Goal: Find specific page/section: Find specific page/section

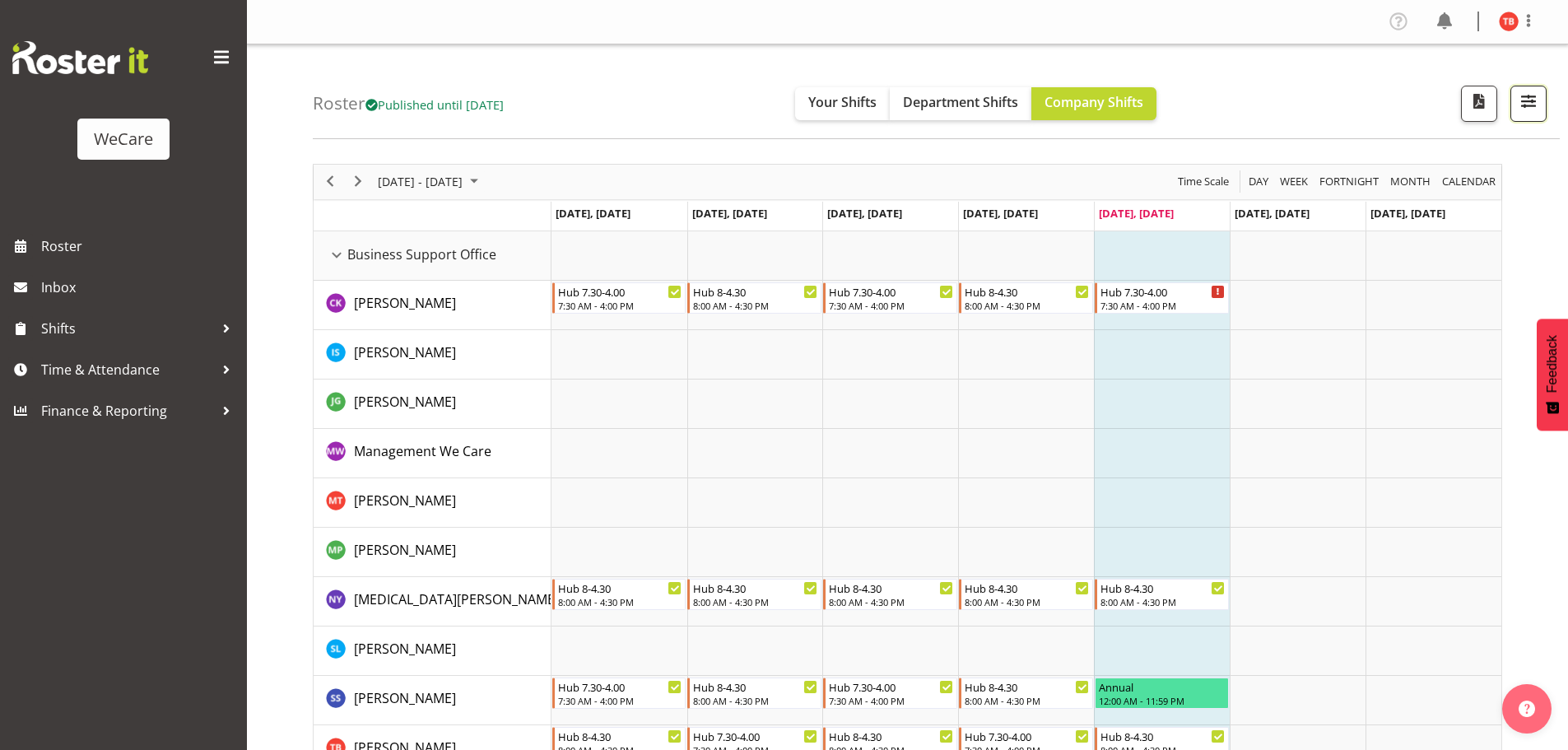
click at [1534, 111] on span "button" at bounding box center [1529, 101] width 22 height 22
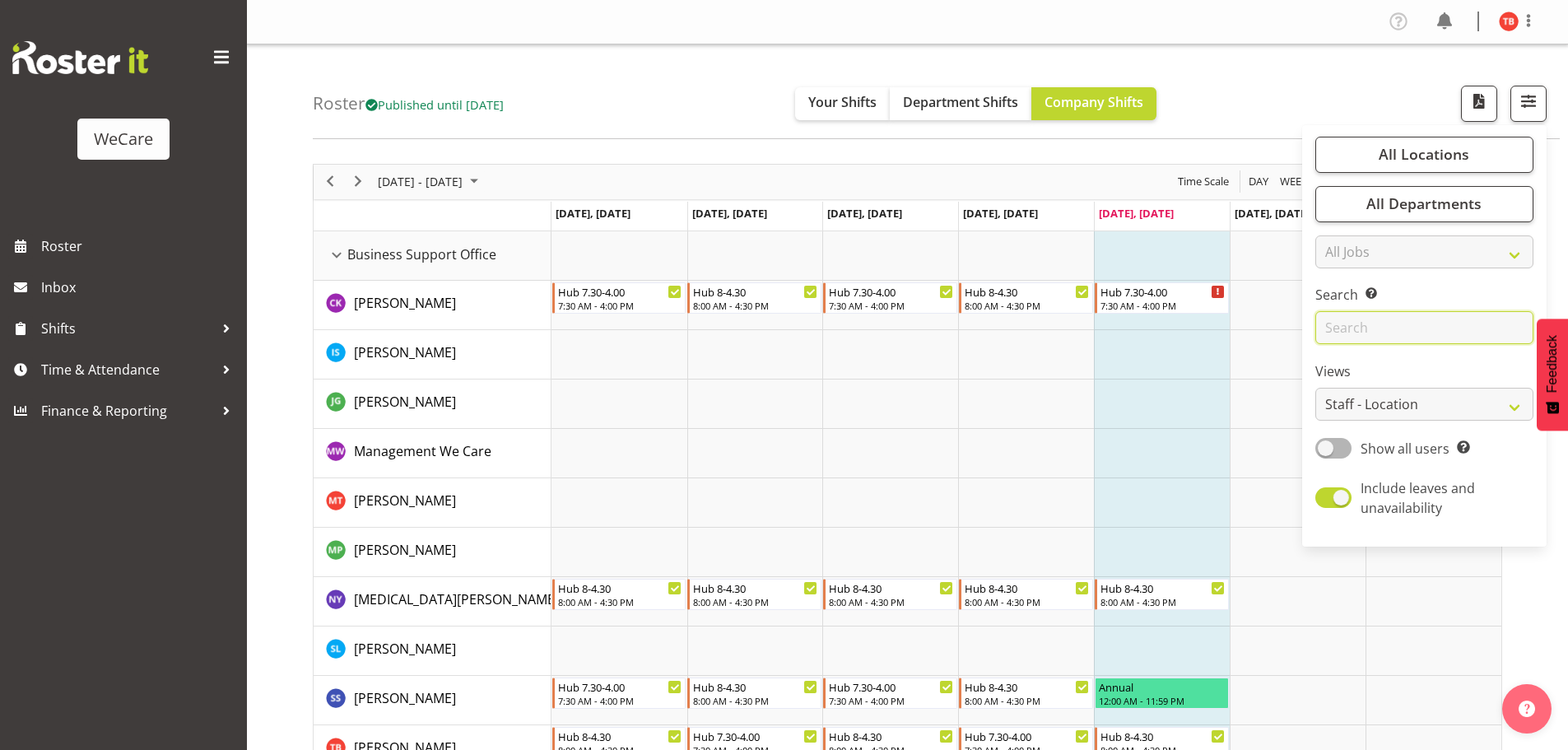
click at [1387, 326] on input "text" at bounding box center [1424, 328] width 218 height 33
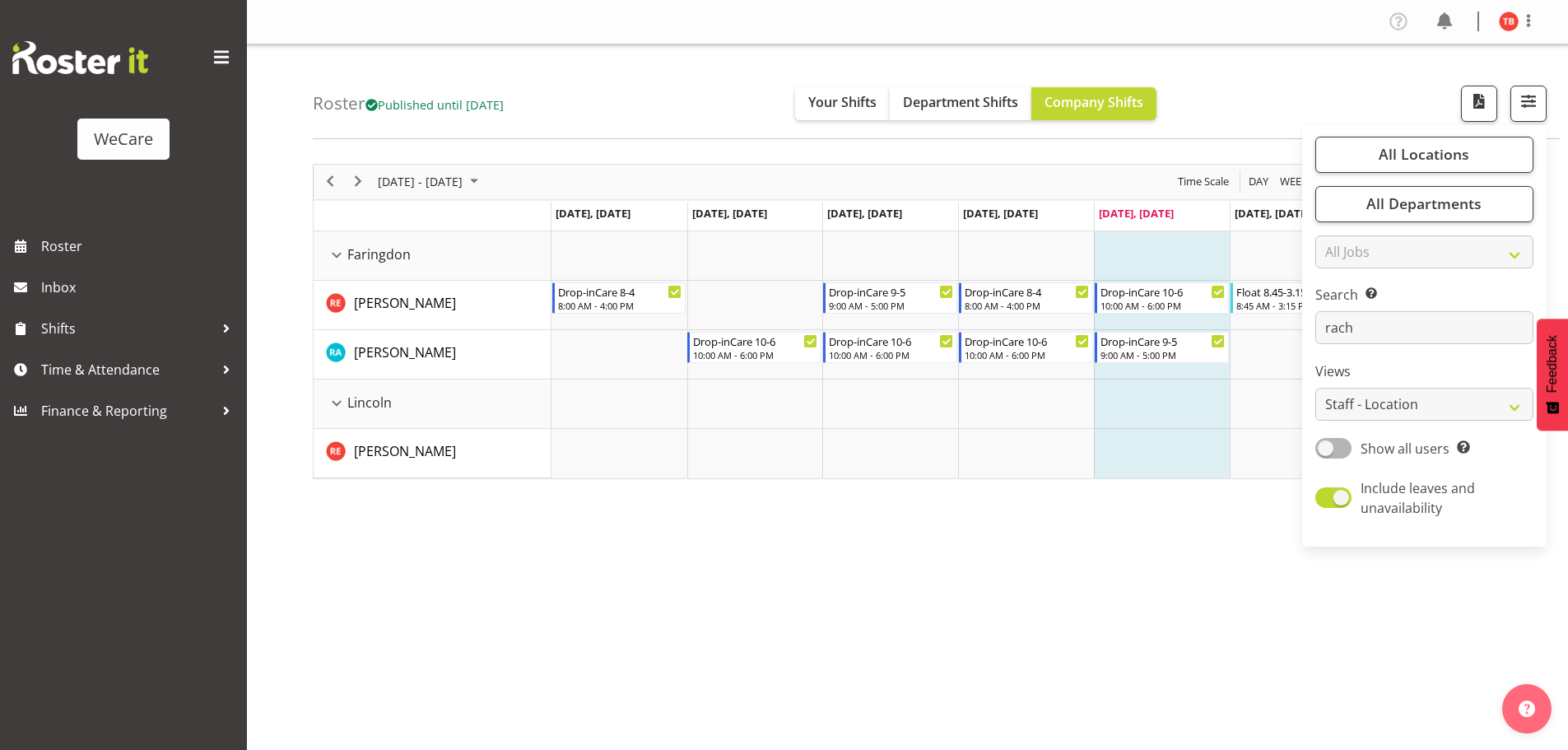
click at [838, 538] on div "[DATE] - [DATE] [DATE] Day Week Fortnight Month calendar Month Agenda Time Scal…" at bounding box center [940, 481] width 1256 height 658
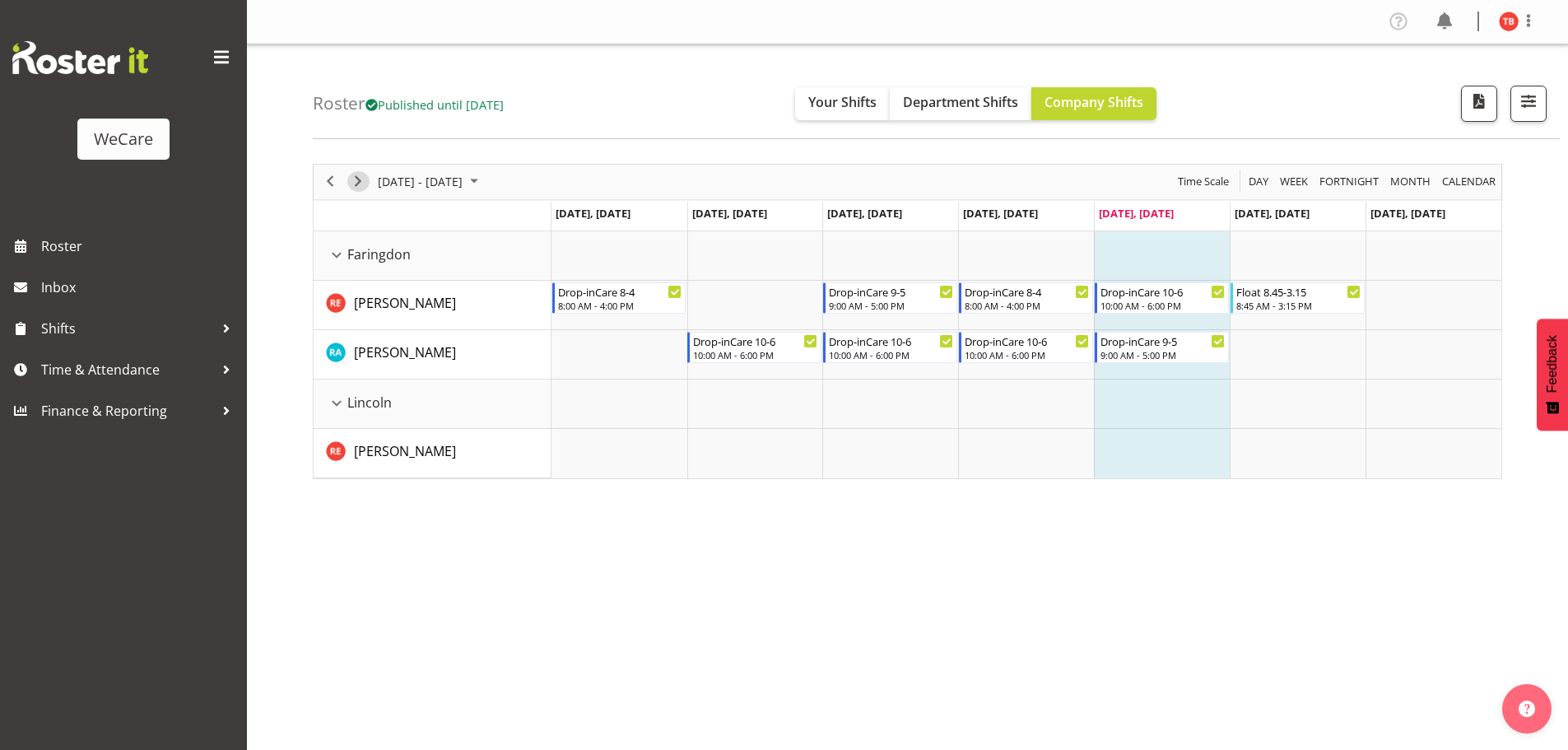
click at [363, 176] on span "Next" at bounding box center [357, 181] width 20 height 21
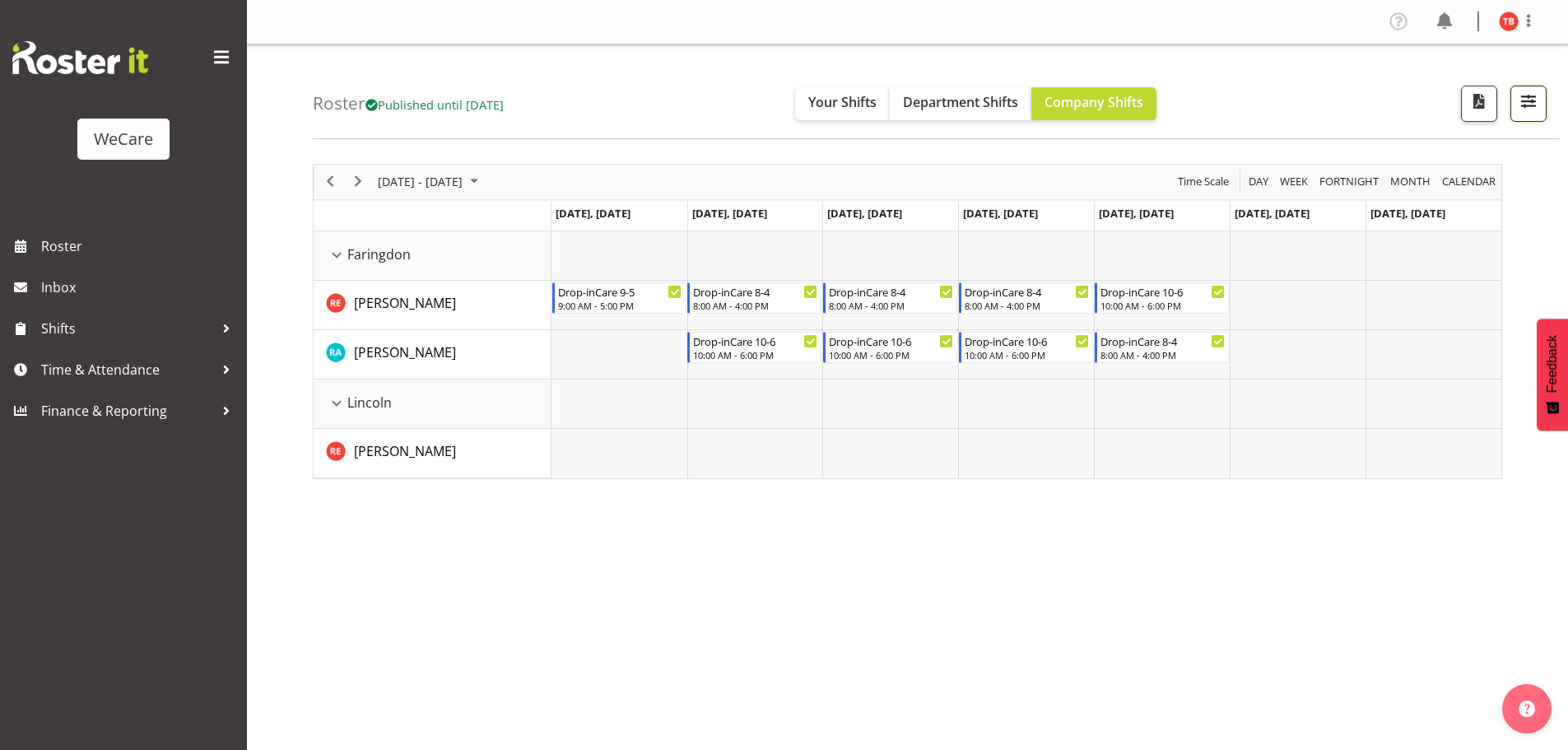
click at [1529, 109] on span "button" at bounding box center [1529, 101] width 22 height 22
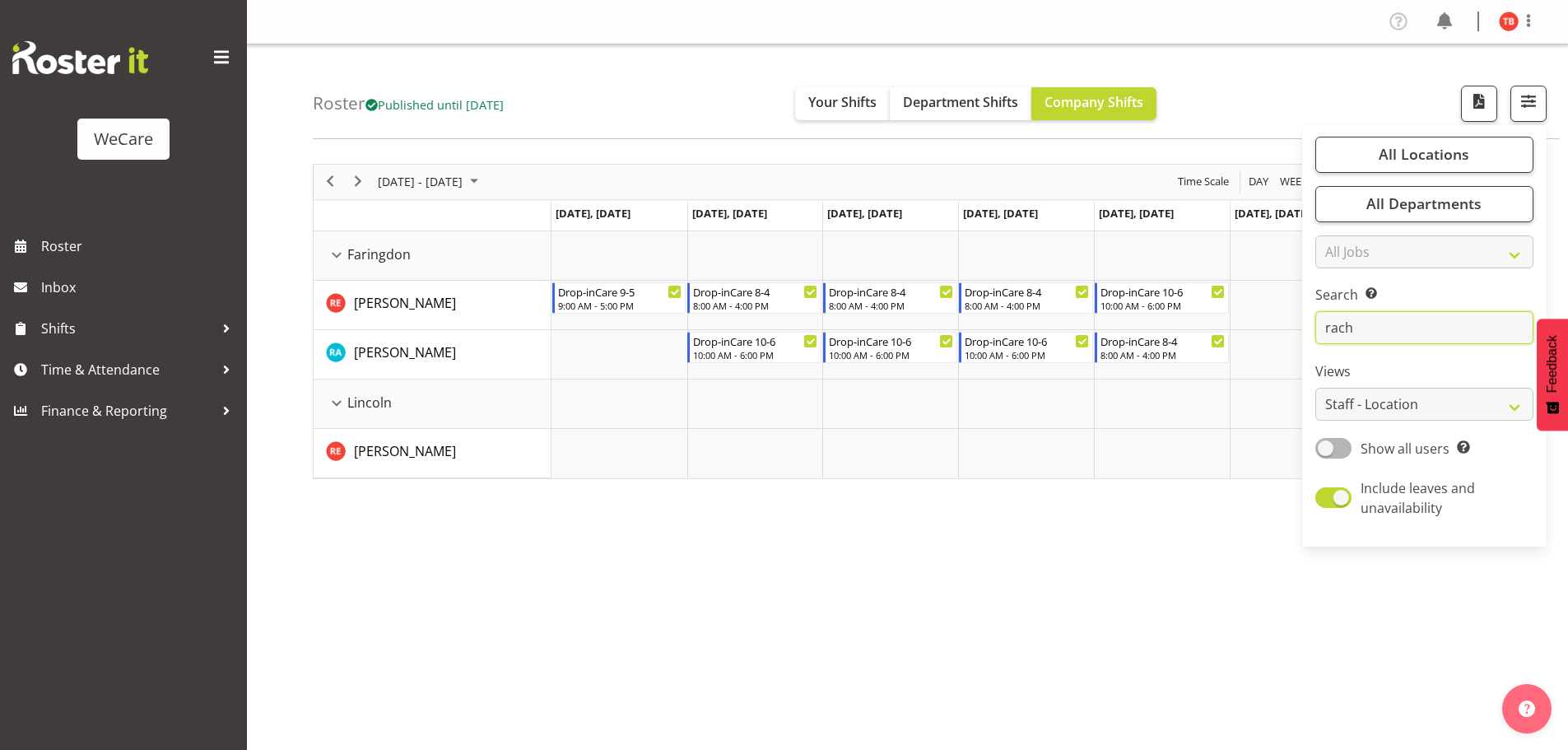
click at [1397, 342] on input "rach" at bounding box center [1424, 328] width 218 height 33
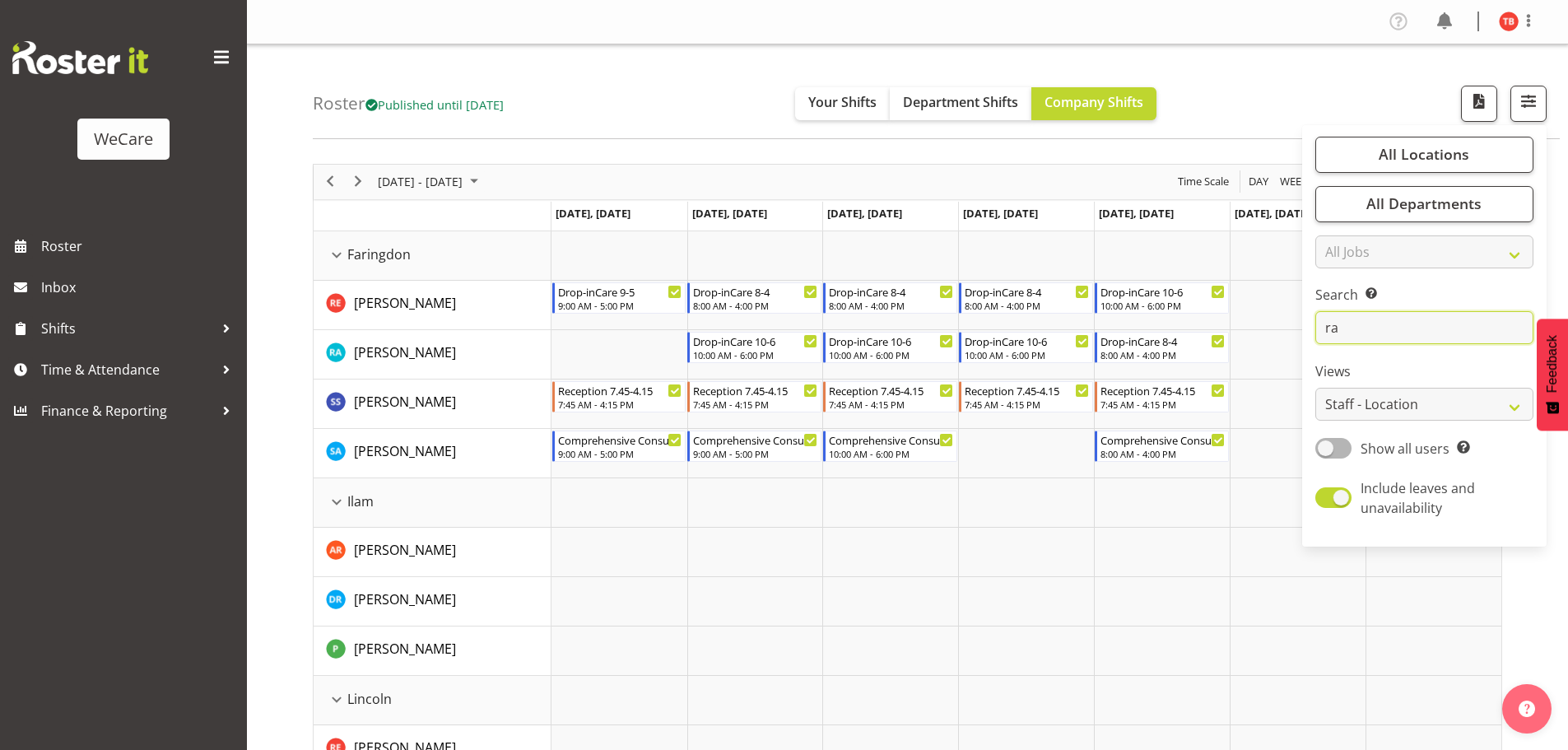
type input "r"
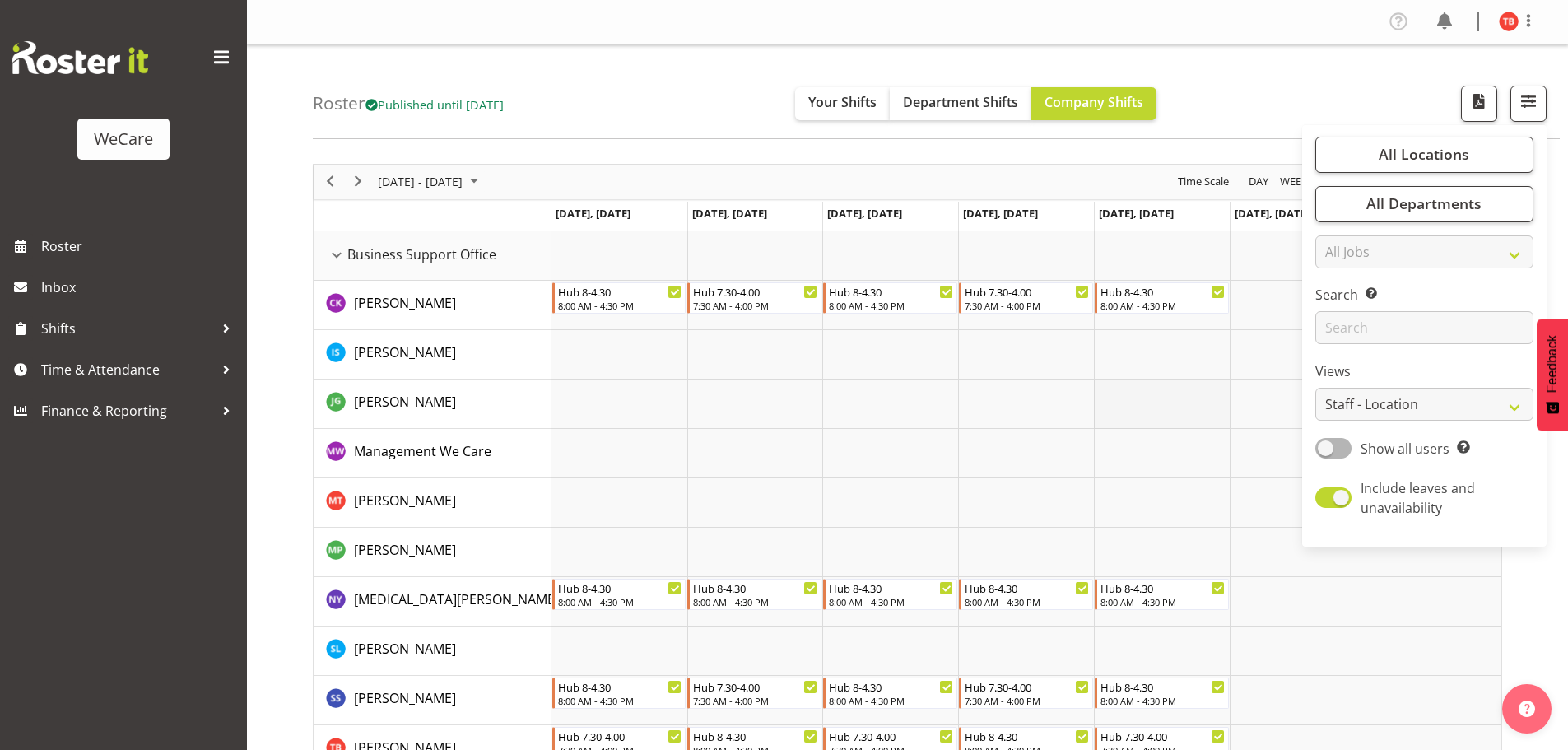
click at [1118, 394] on td "Timeline Week of October 17, 2025" at bounding box center [1162, 403] width 136 height 49
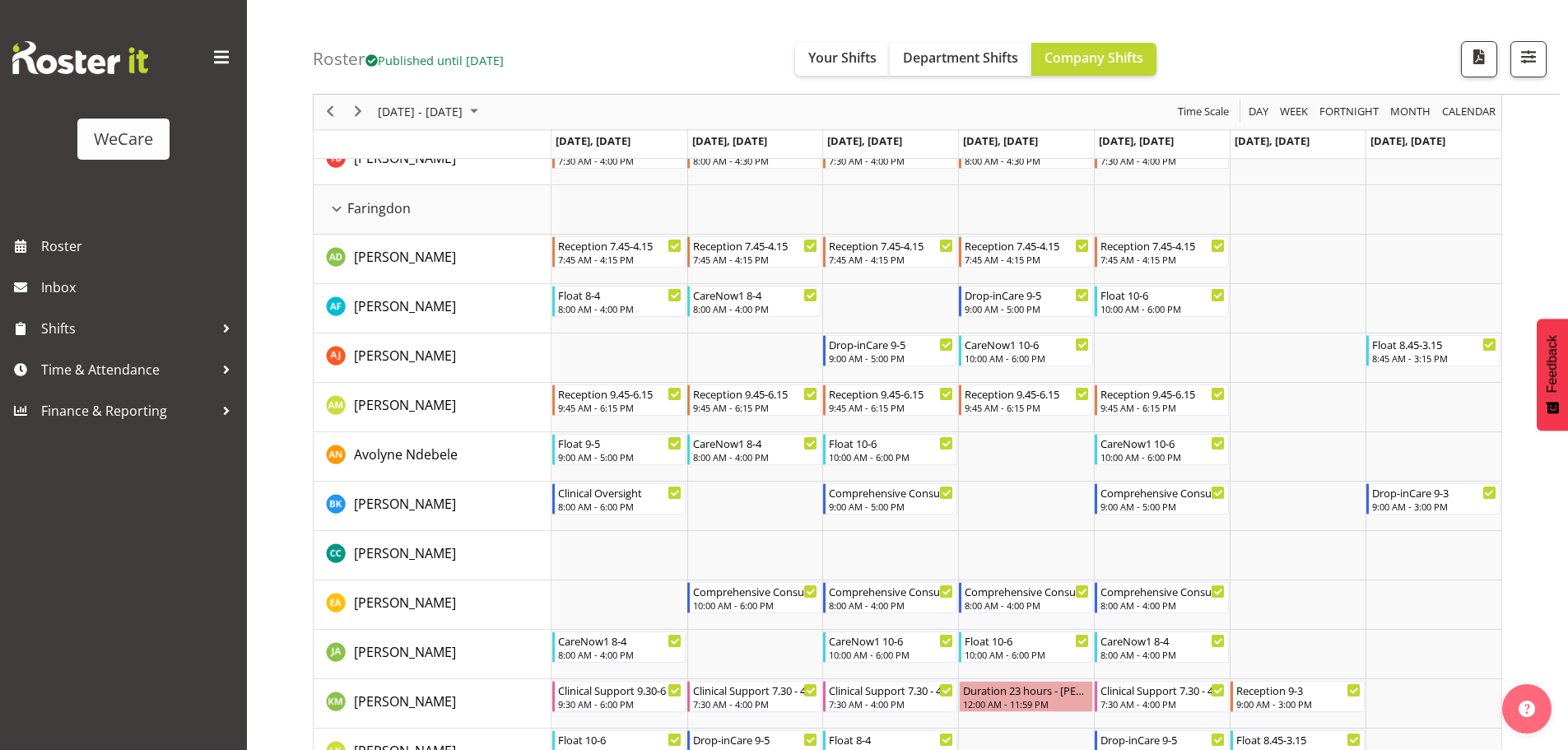
scroll to position [576, 0]
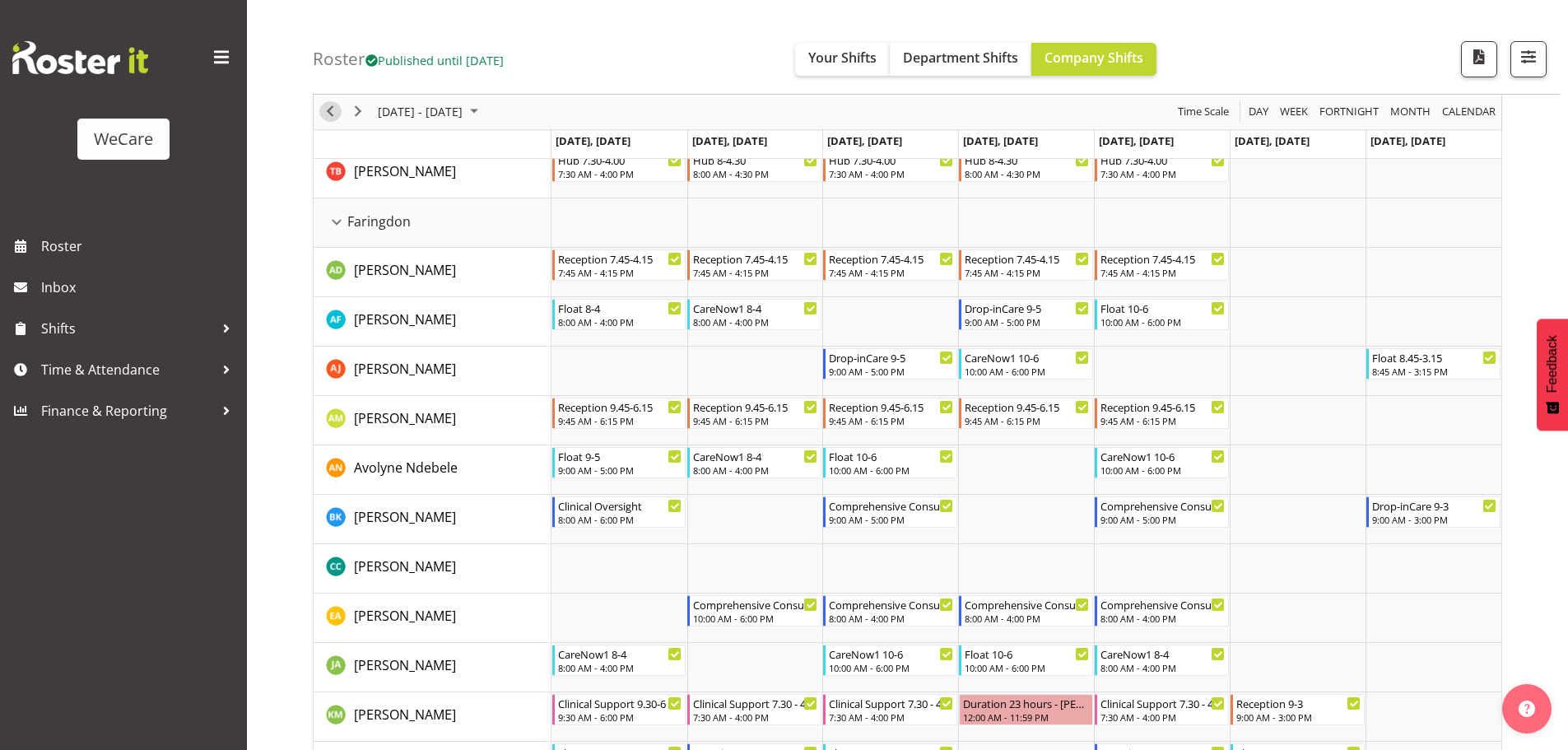
click at [319, 110] on button "Previous" at bounding box center [330, 112] width 23 height 21
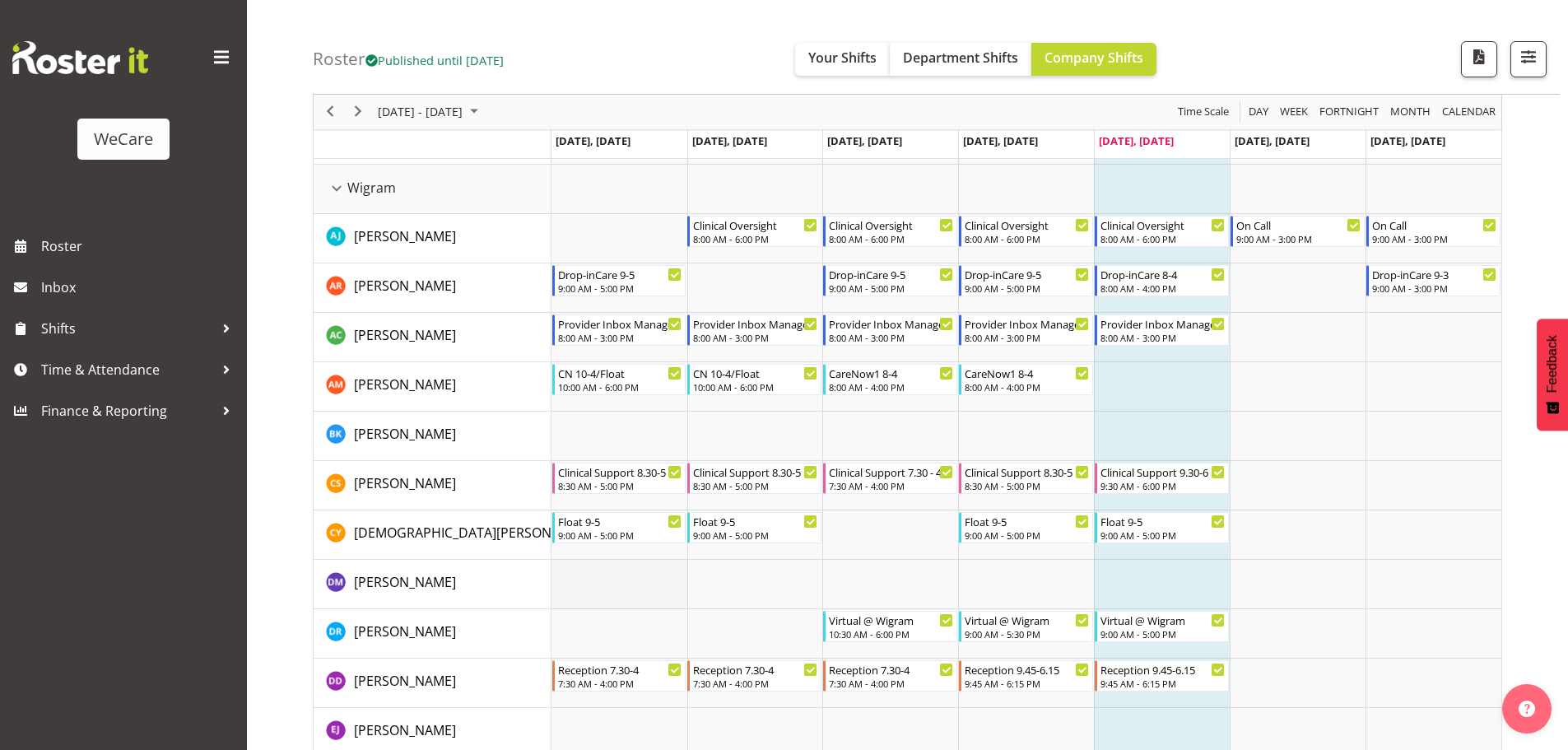
scroll to position [3822, 0]
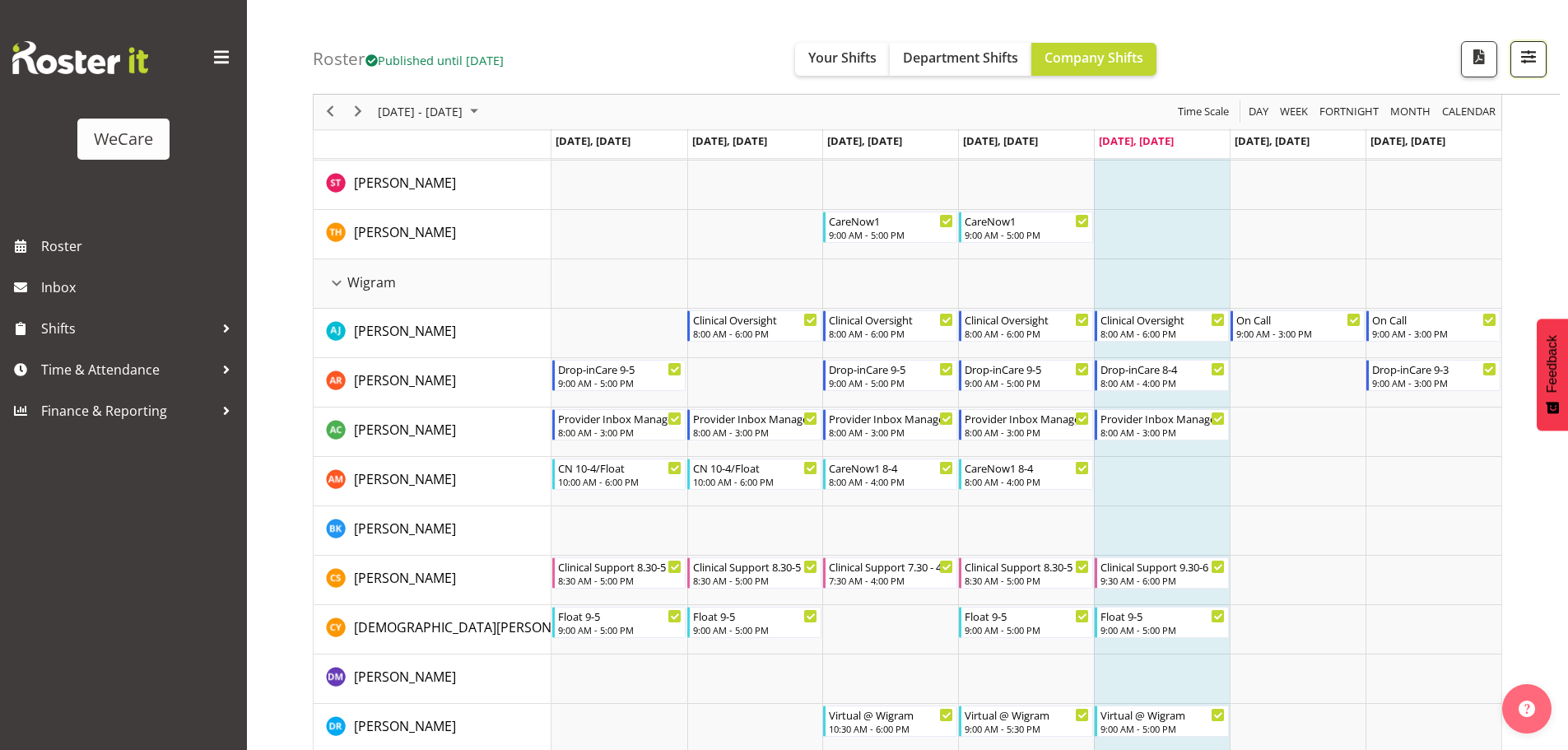
click at [1524, 55] on span "button" at bounding box center [1529, 57] width 22 height 22
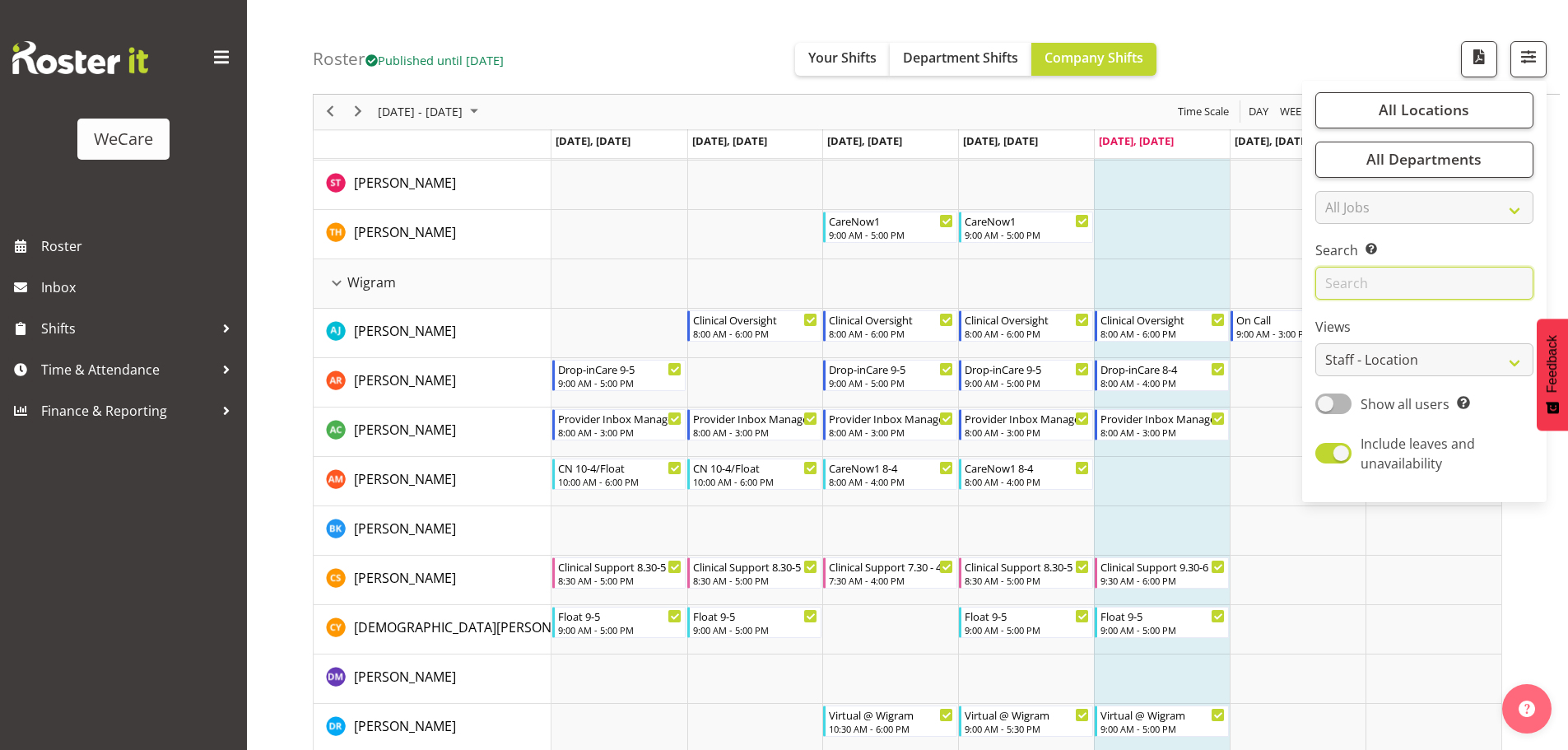
click at [1355, 276] on input "text" at bounding box center [1424, 284] width 218 height 33
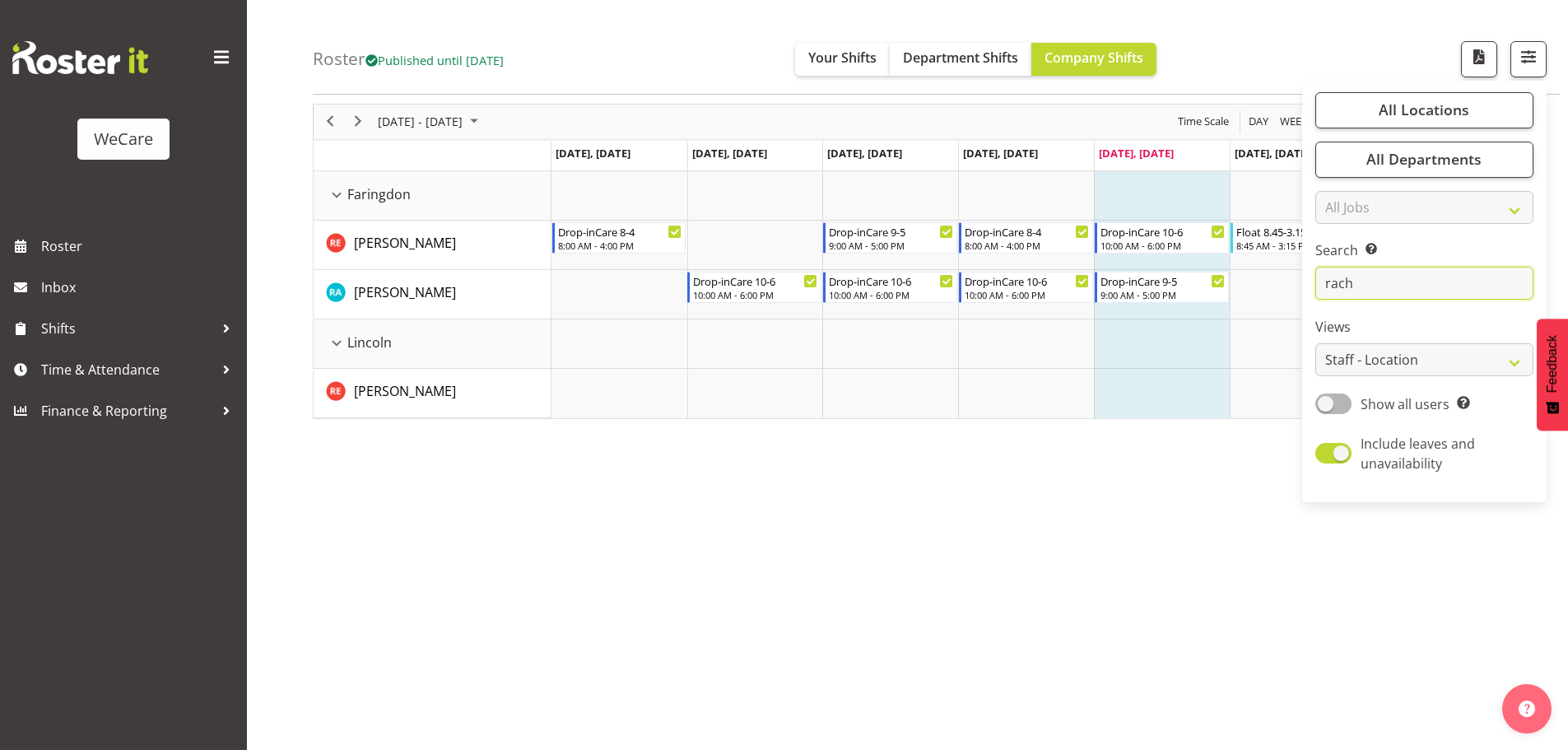
scroll to position [60, 0]
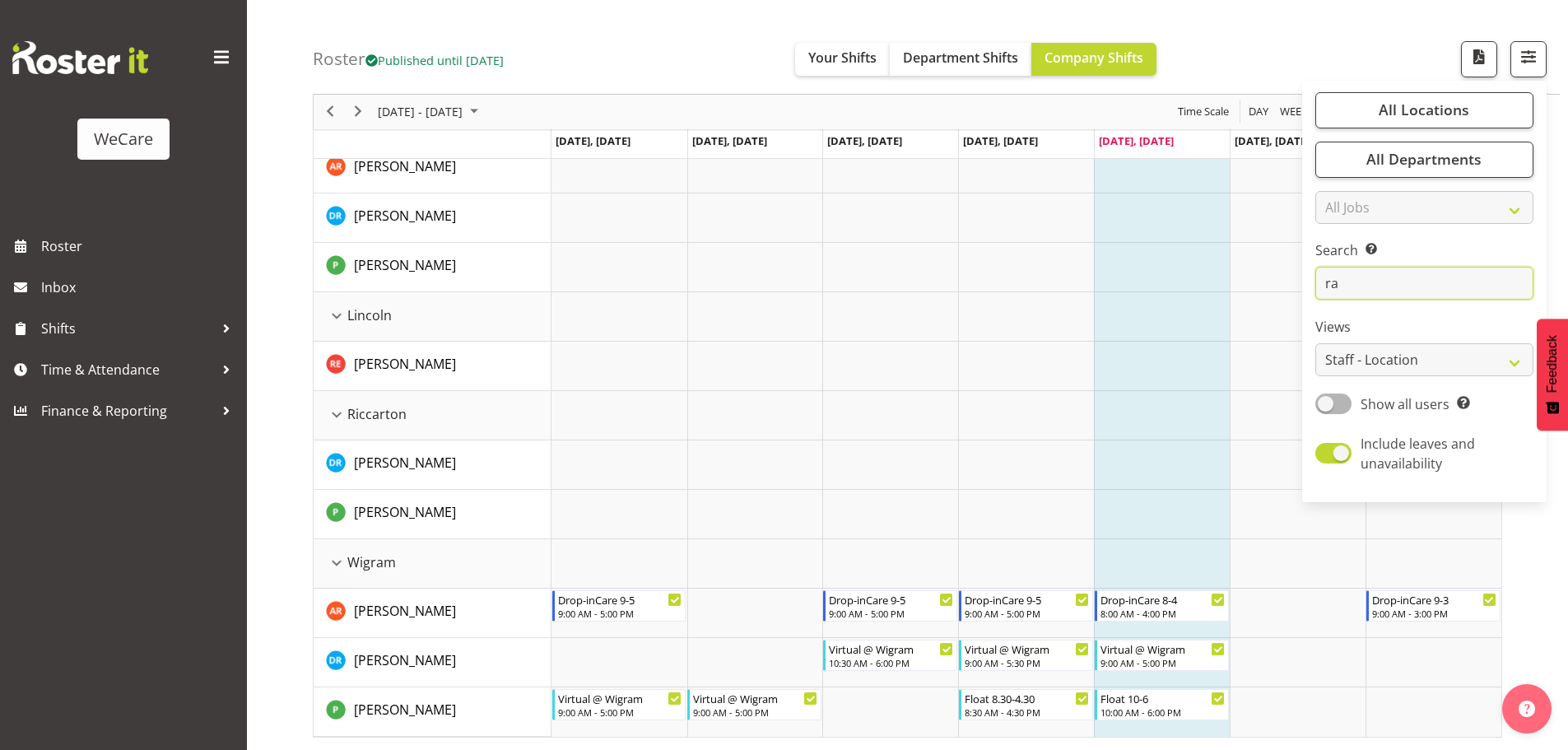
type input "r"
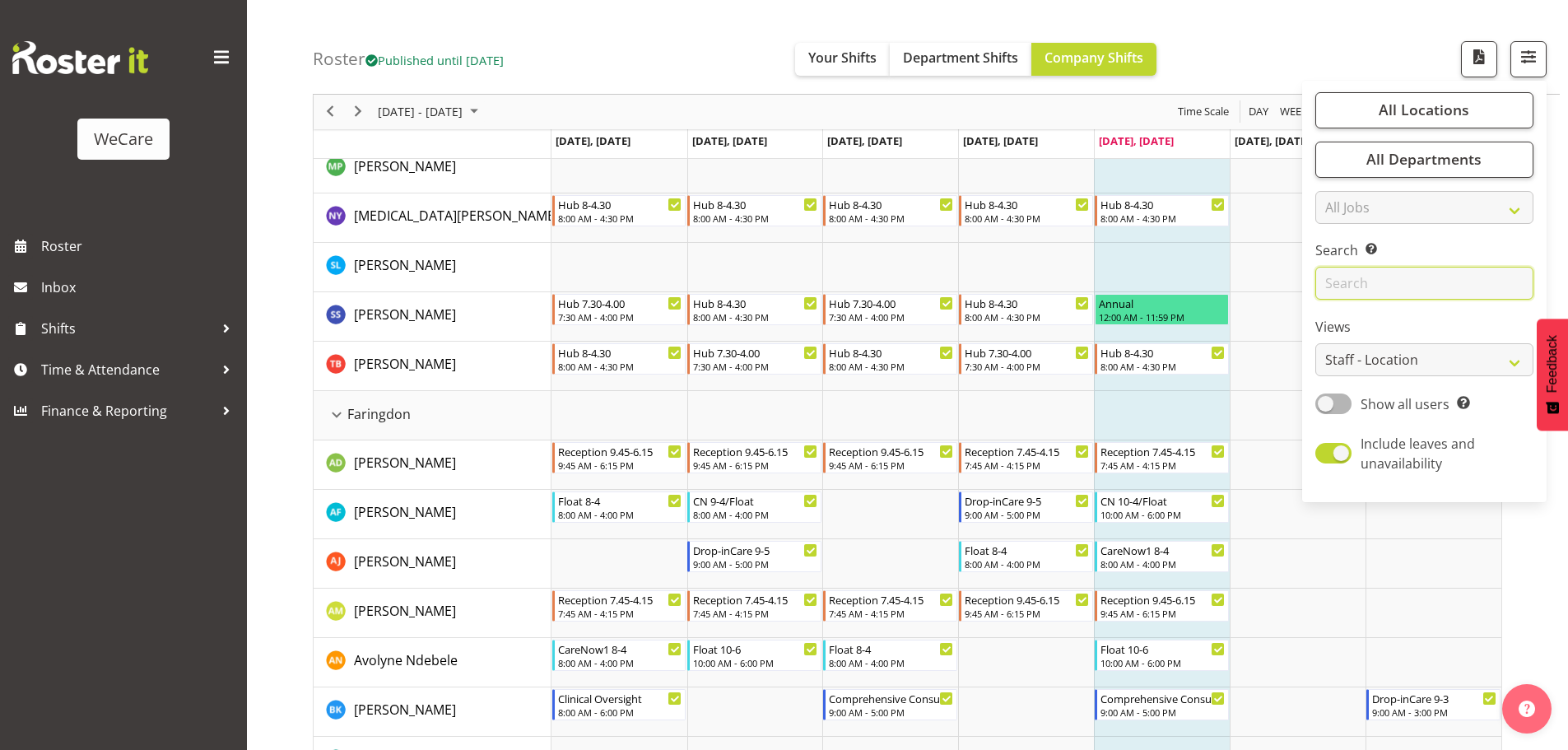
scroll to position [3740, 0]
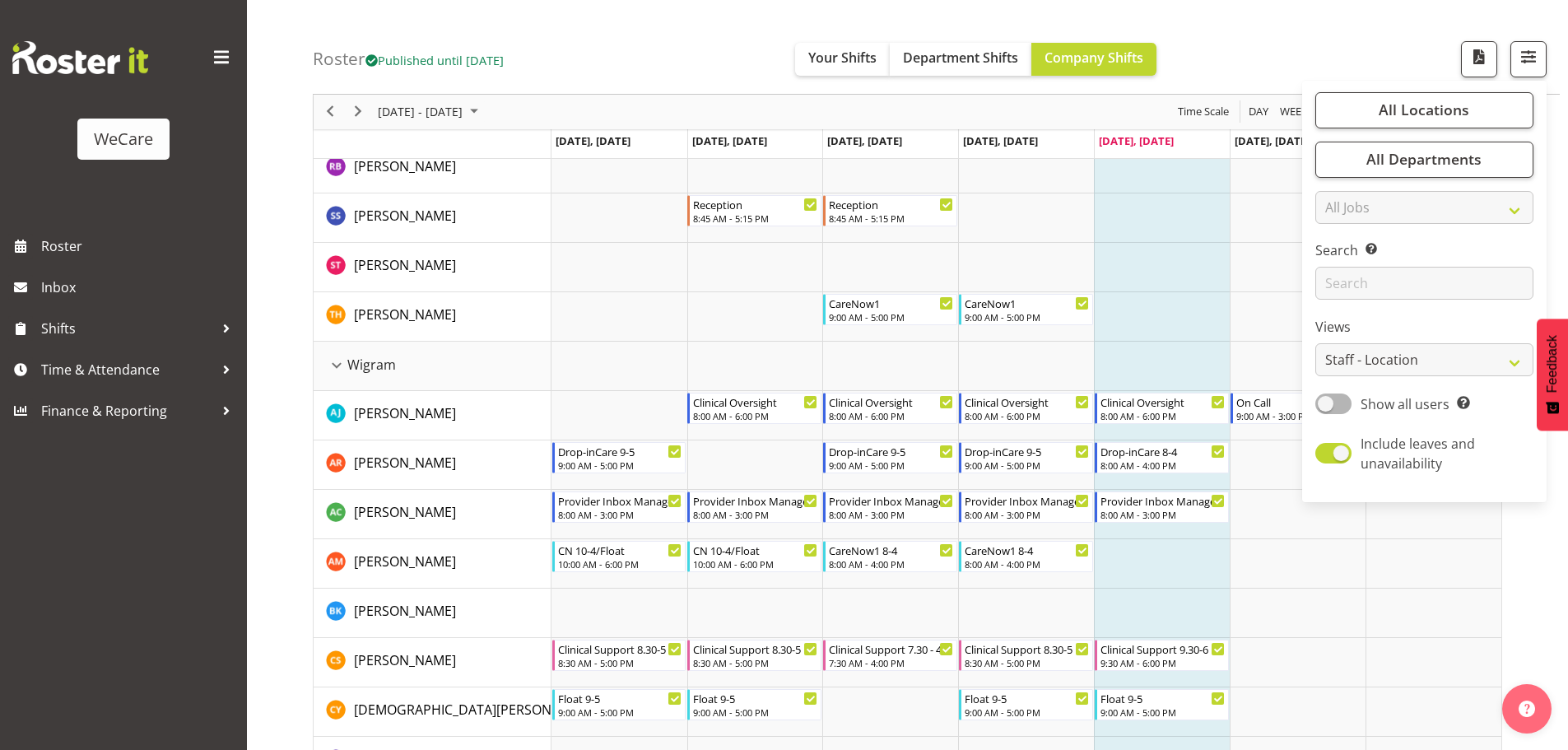
click at [1159, 231] on td "Timeline Week of October 10, 2025" at bounding box center [1162, 217] width 136 height 49
